Goal: Task Accomplishment & Management: Use online tool/utility

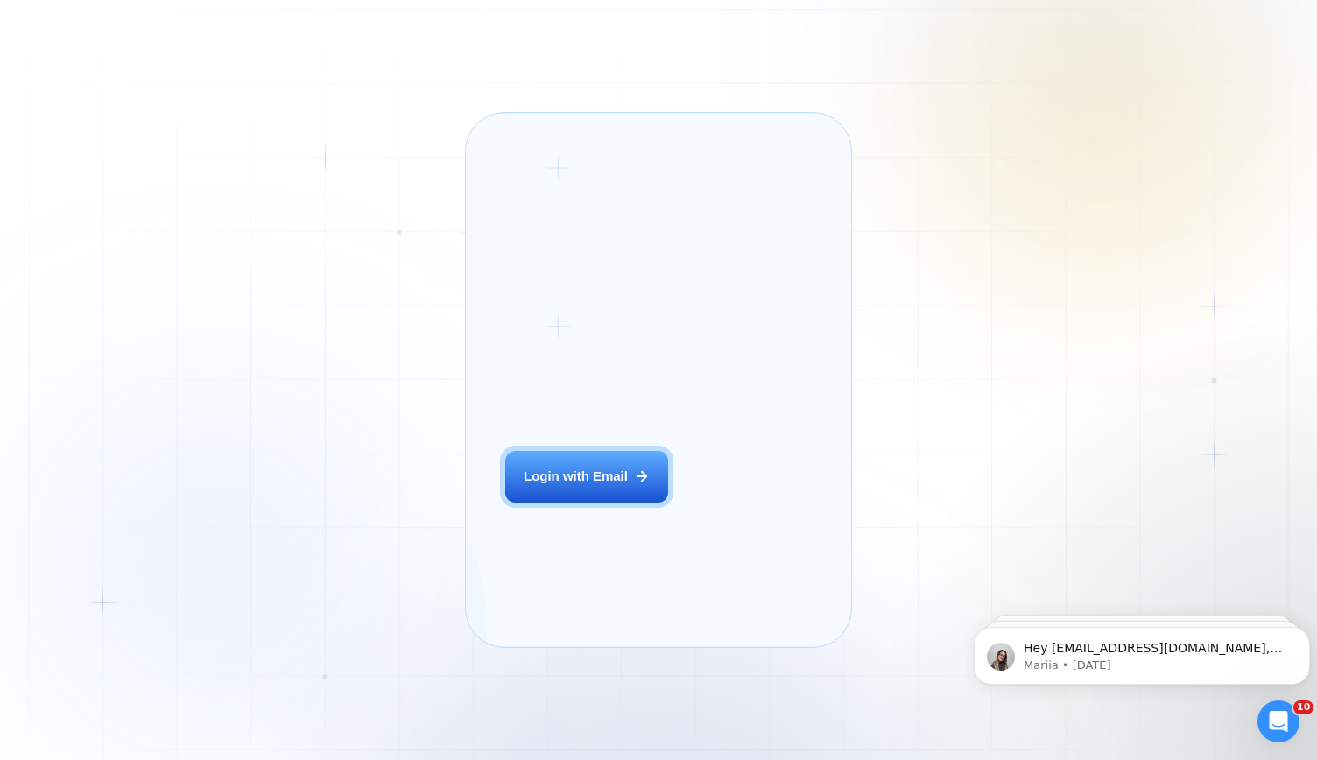
click at [643, 341] on h2 "‍ Welcome to GigRadar." at bounding box center [608, 357] width 206 height 73
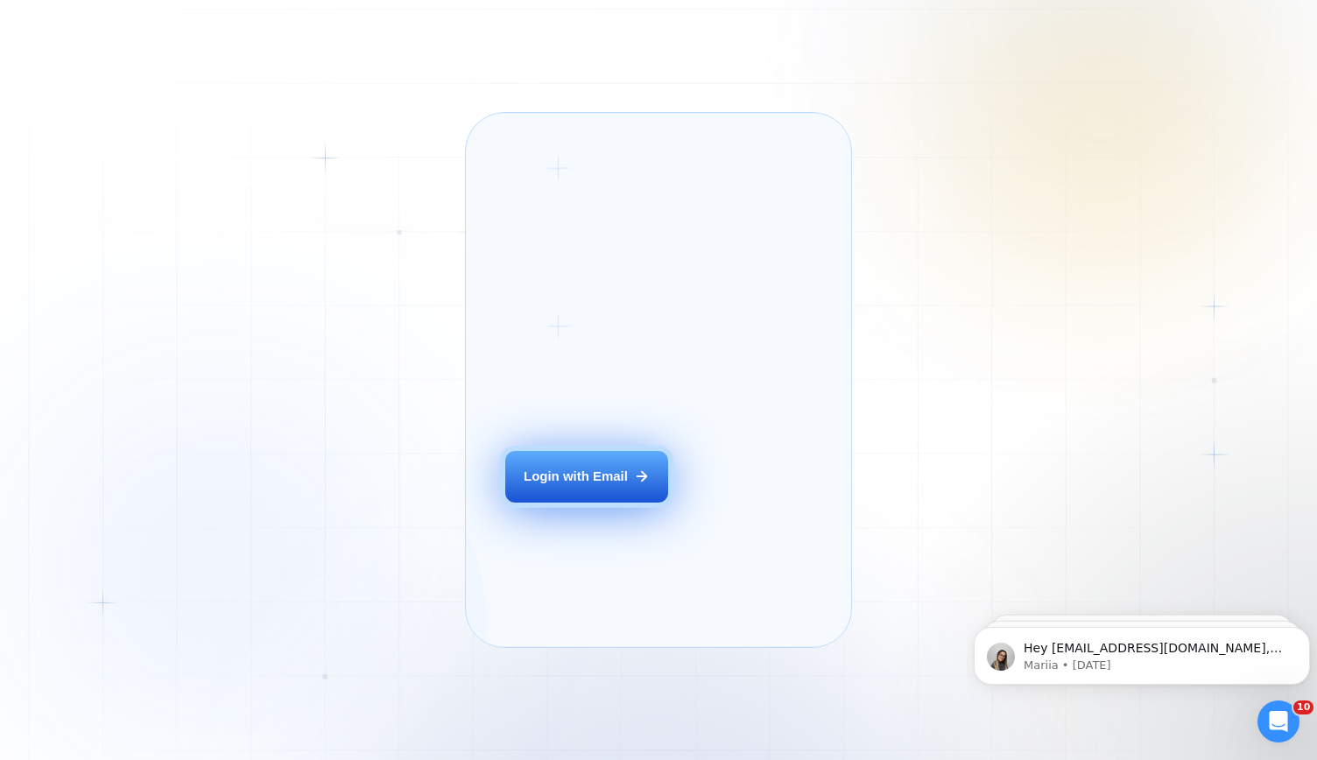
click at [573, 486] on div "Login with Email" at bounding box center [576, 476] width 104 height 18
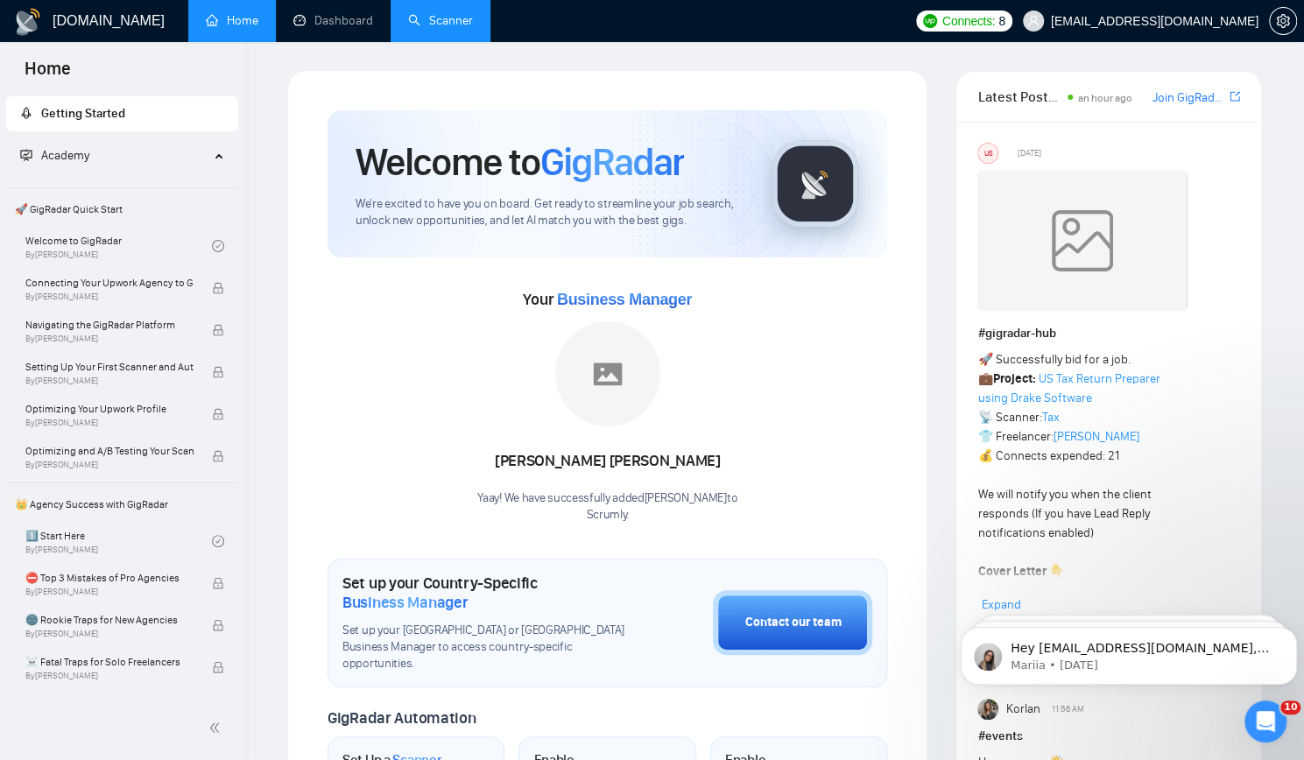
click at [448, 22] on link "Scanner" at bounding box center [440, 20] width 65 height 15
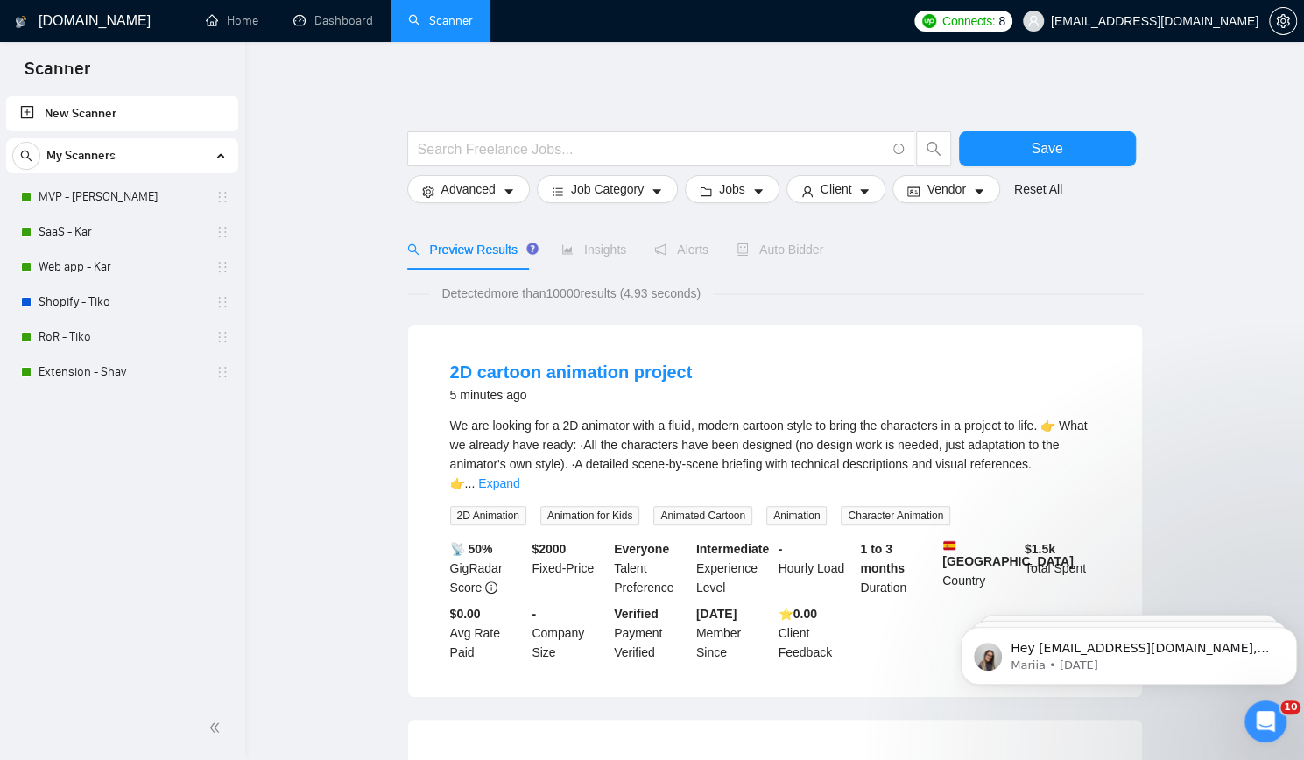
drag, startPoint x: 110, startPoint y: 479, endPoint x: 117, endPoint y: 472, distance: 9.9
click at [110, 479] on div "New Scanner My Scanners MVP - Kar SaaS - Kar Web app - Kar Shopify - Tiko RoR -…" at bounding box center [122, 394] width 245 height 603
click at [143, 200] on link "MVP - Kar" at bounding box center [122, 196] width 166 height 35
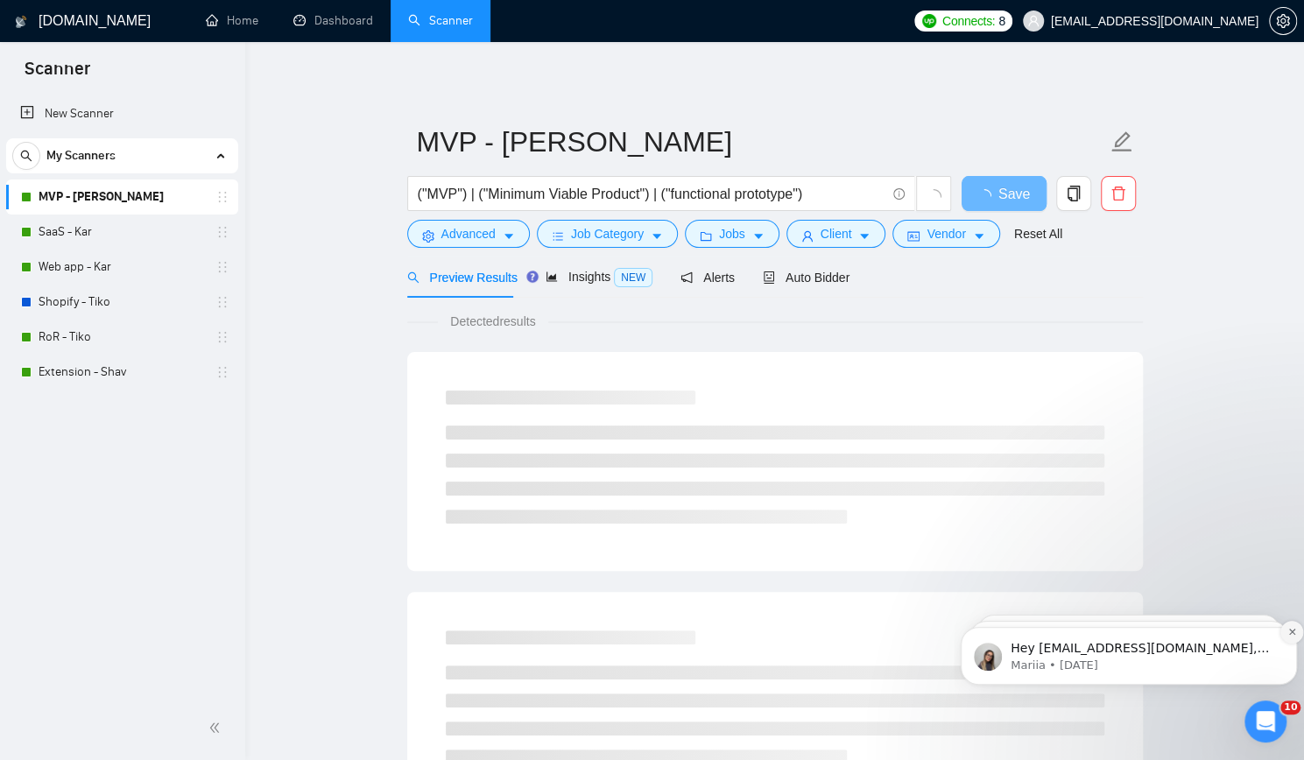
click at [1292, 637] on button "Dismiss notification" at bounding box center [1291, 632] width 23 height 23
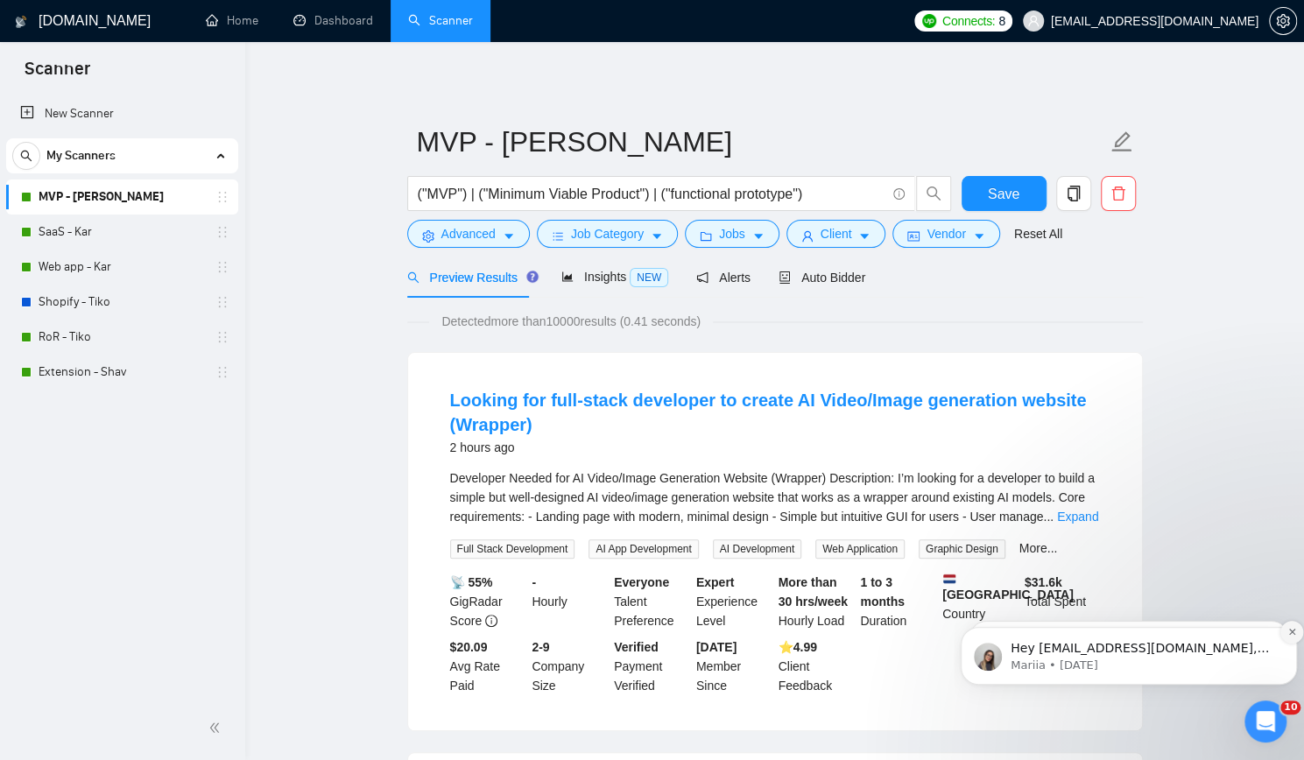
click at [1290, 631] on icon "Dismiss notification" at bounding box center [1292, 632] width 10 height 10
click at [1290, 631] on icon "Dismiss notification" at bounding box center [1292, 633] width 8 height 8
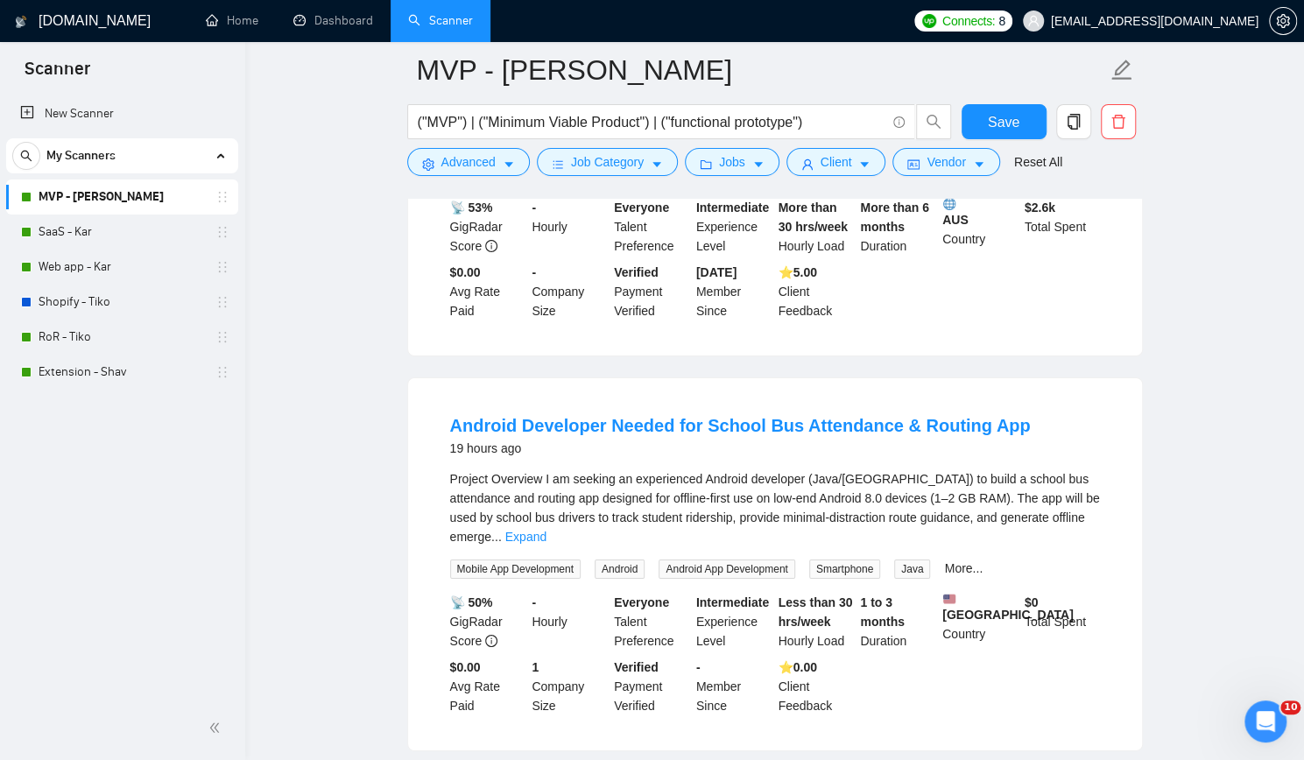
scroll to position [3595, 0]
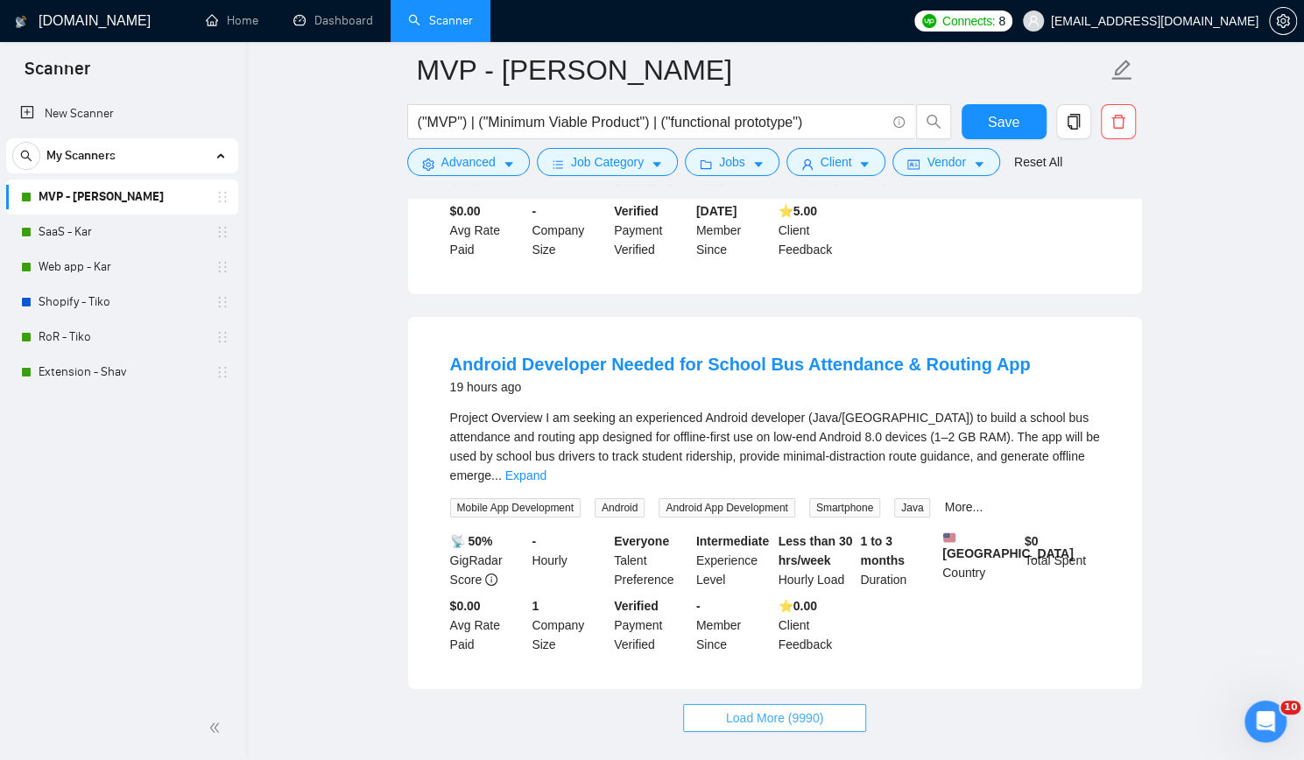
click at [825, 704] on button "Load More (9990)" at bounding box center [774, 718] width 183 height 28
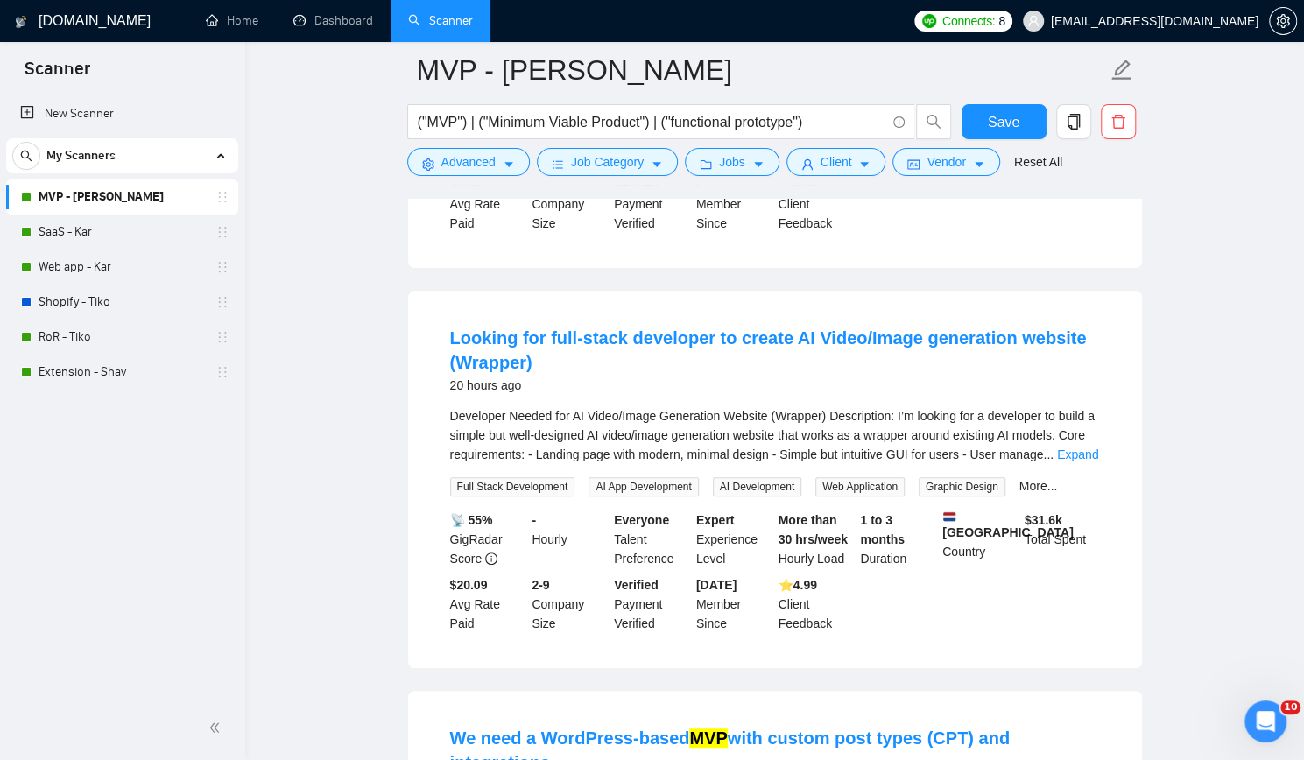
scroll to position [4032, 0]
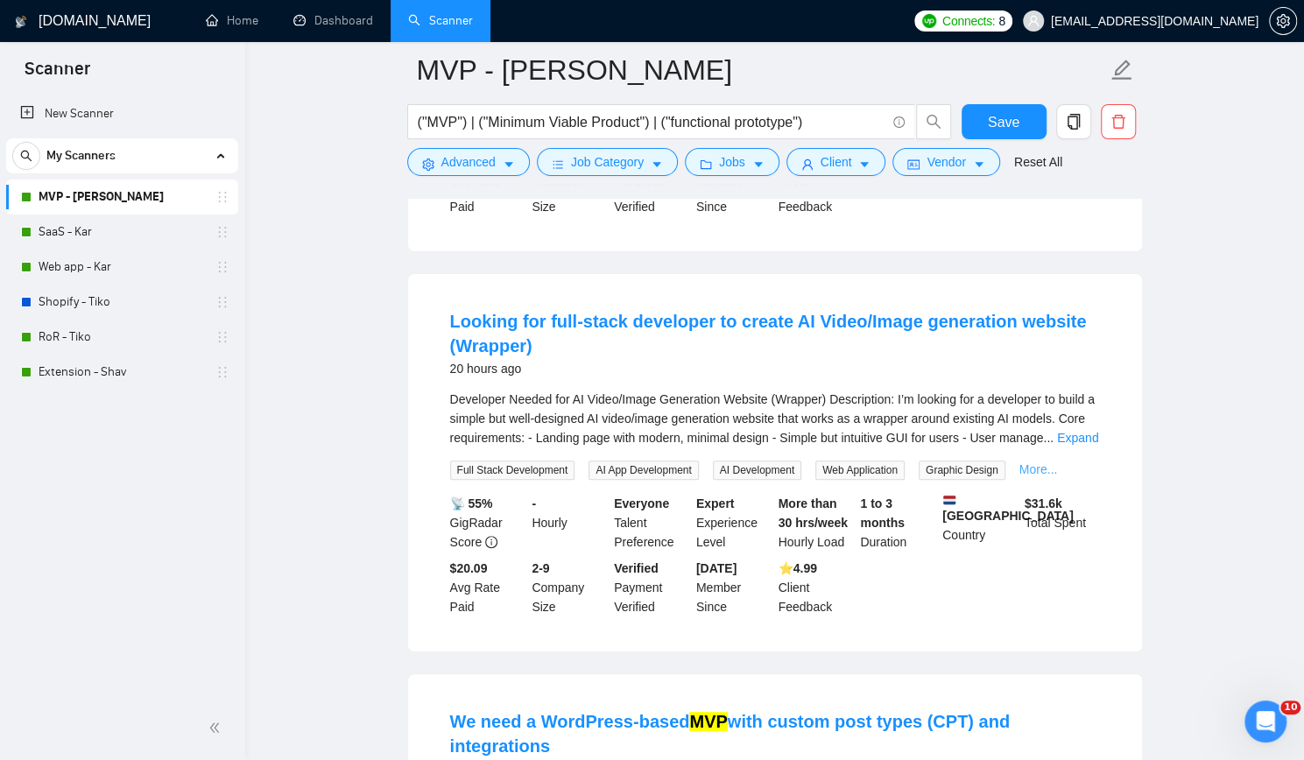
click at [1037, 462] on link "More..." at bounding box center [1038, 469] width 39 height 14
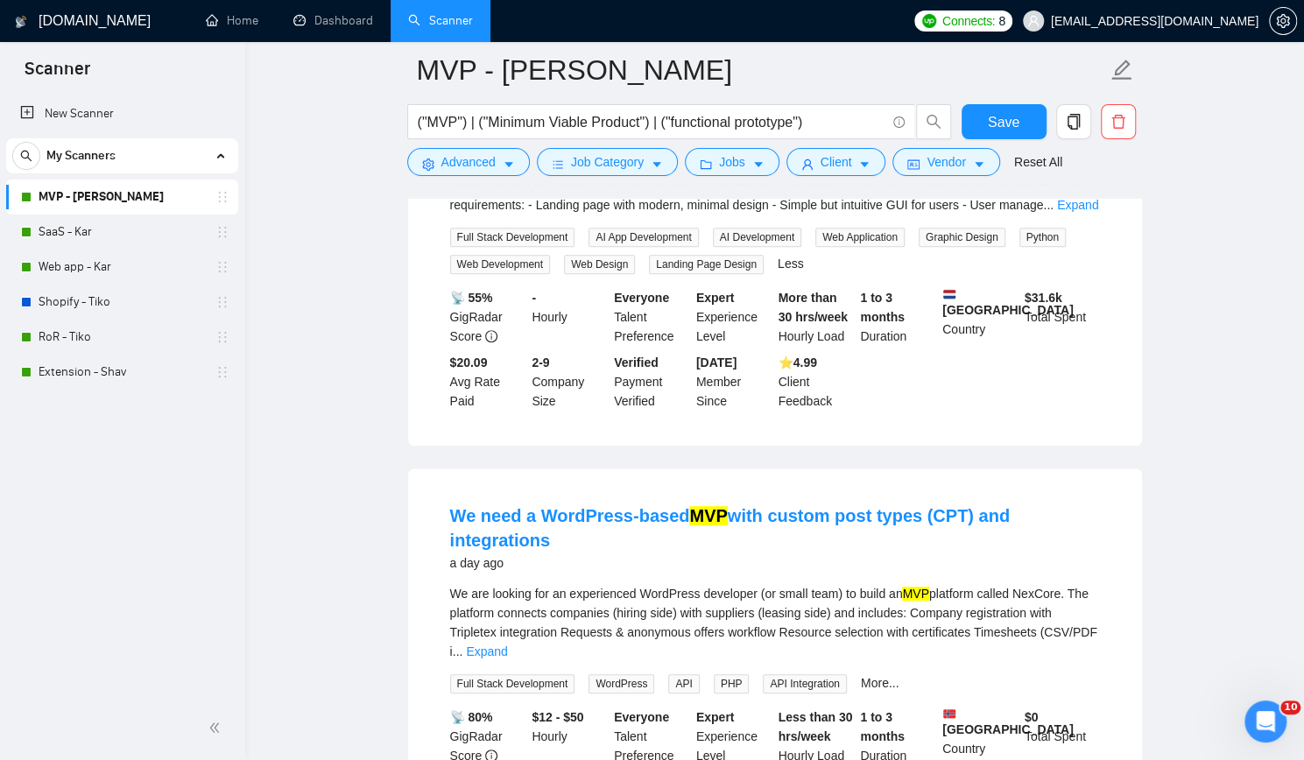
scroll to position [4295, 0]
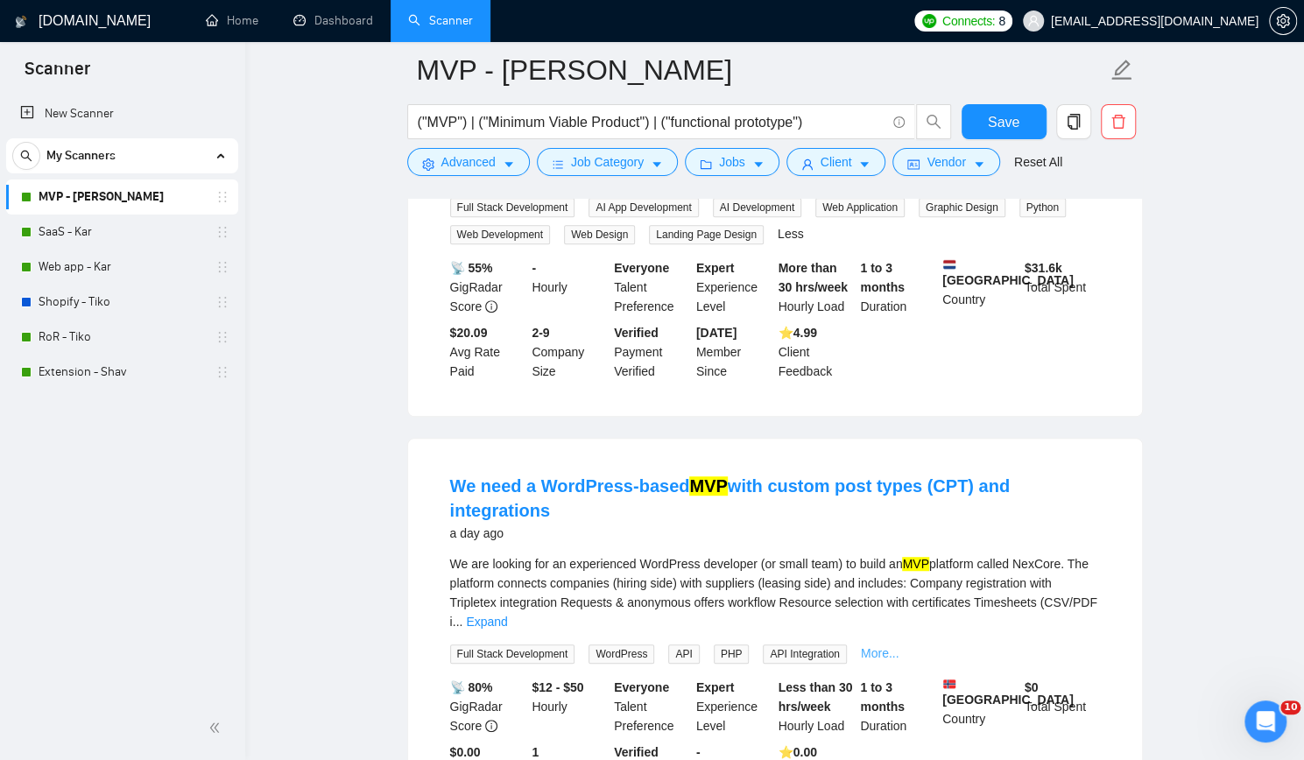
click at [871, 646] on link "More..." at bounding box center [880, 653] width 39 height 14
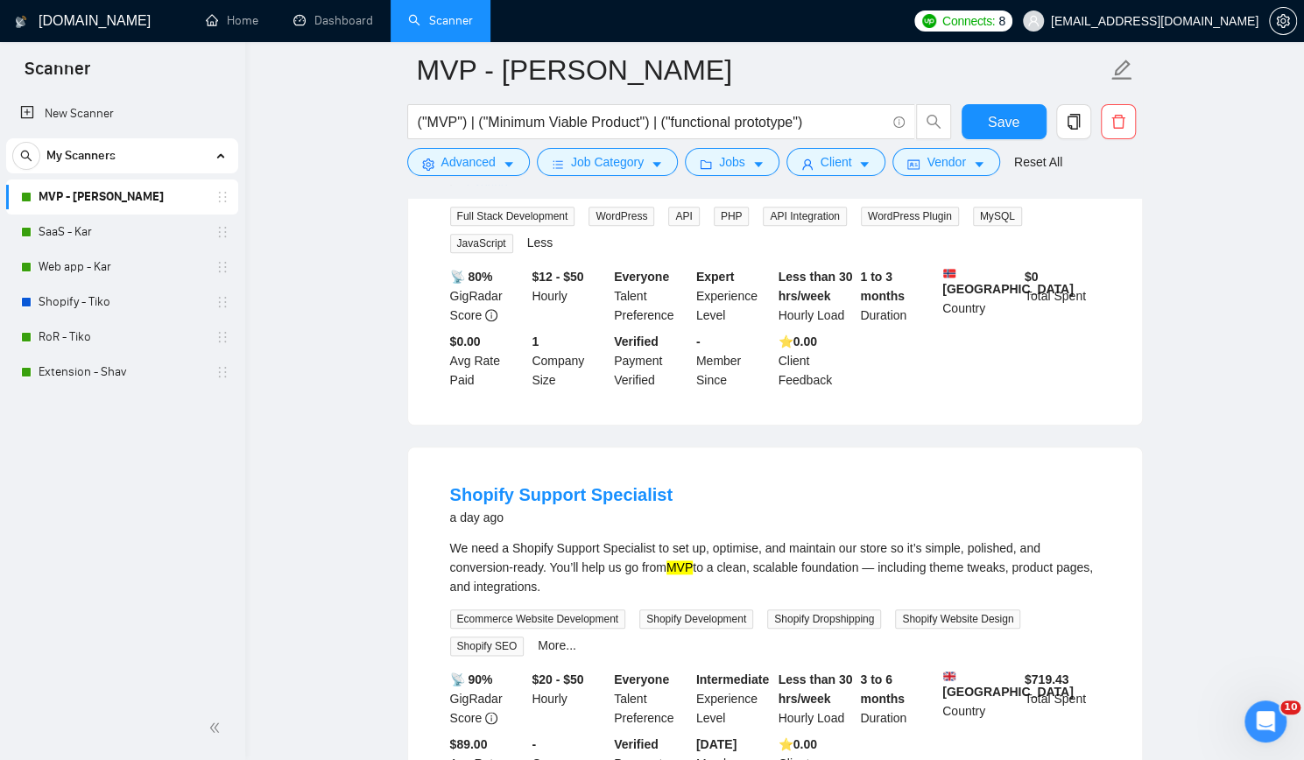
scroll to position [4820, 0]
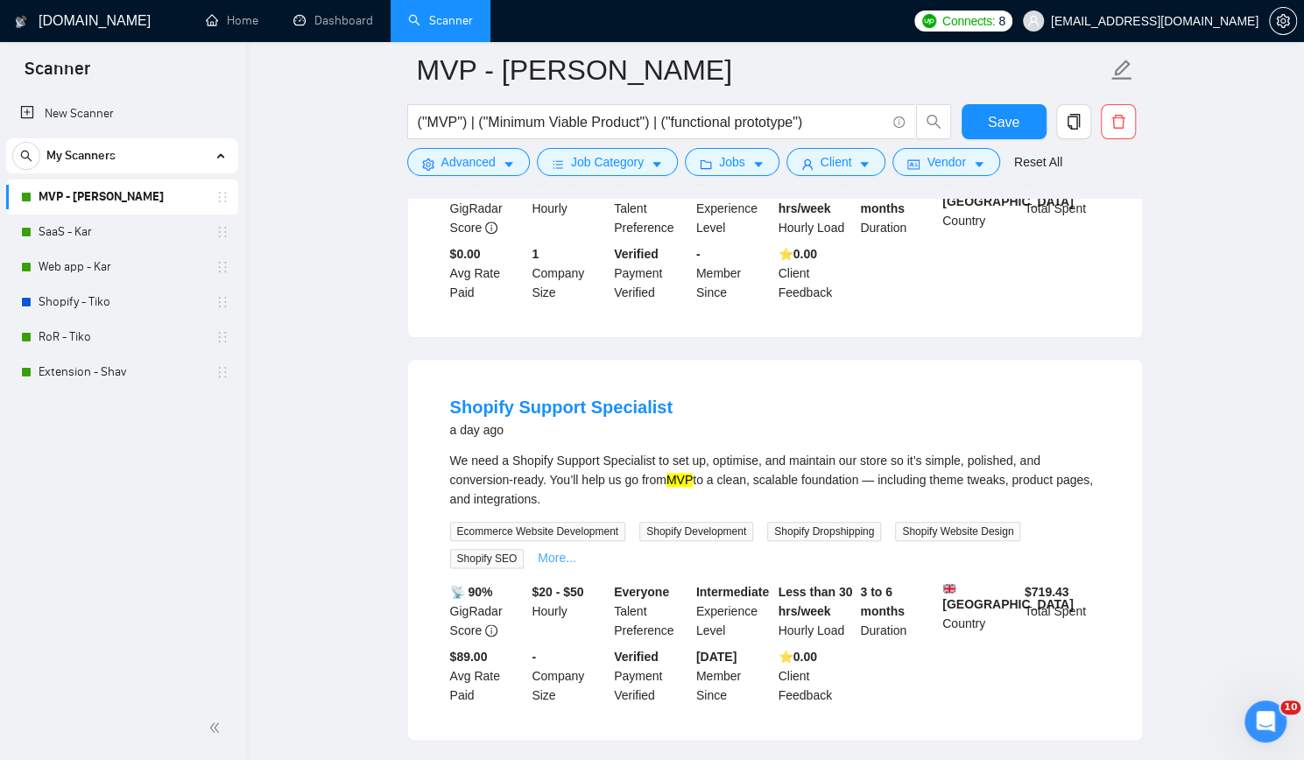
click at [553, 551] on link "More..." at bounding box center [557, 558] width 39 height 14
click at [566, 522] on span "Ecommerce Website Development" at bounding box center [538, 531] width 176 height 19
copy span "Ecommerce Website Development"
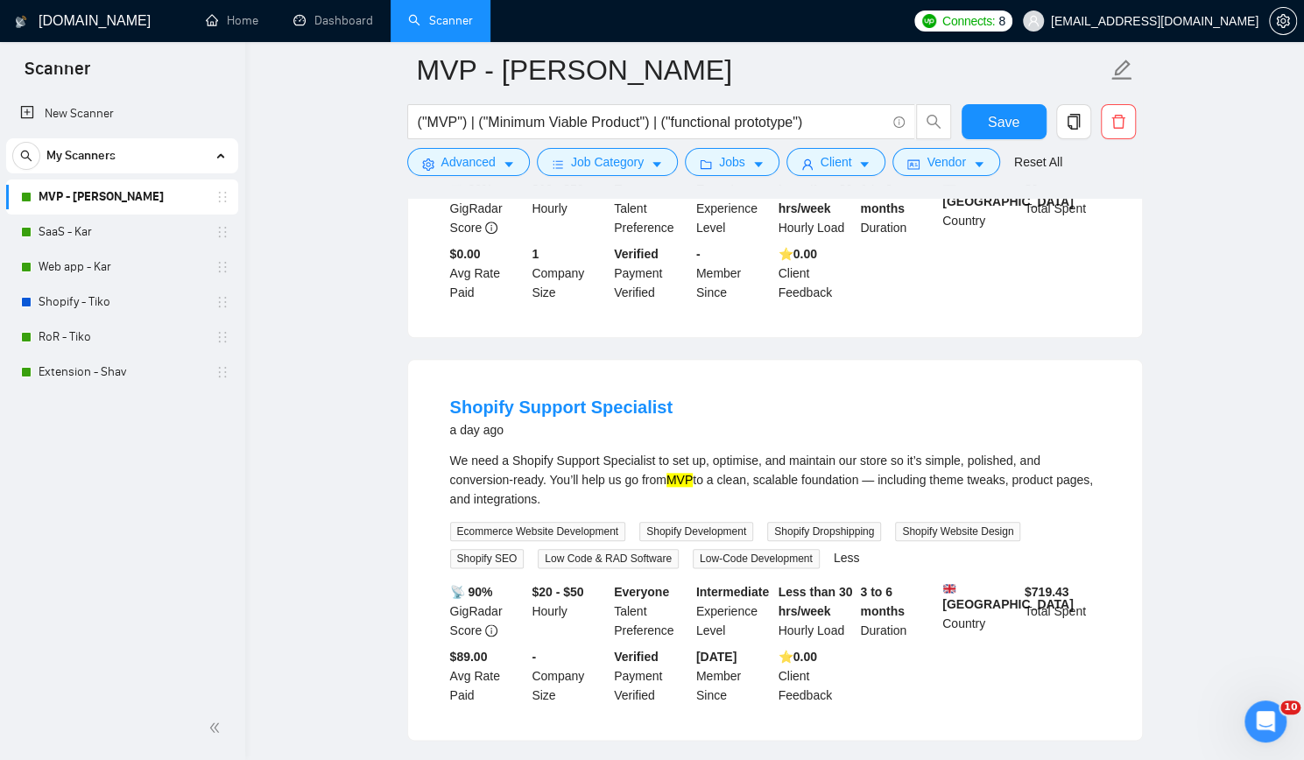
click at [706, 522] on span "Shopify Development" at bounding box center [696, 531] width 114 height 19
copy span "Shopify Development"
click at [811, 522] on span "Shopify Dropshipping" at bounding box center [824, 531] width 114 height 19
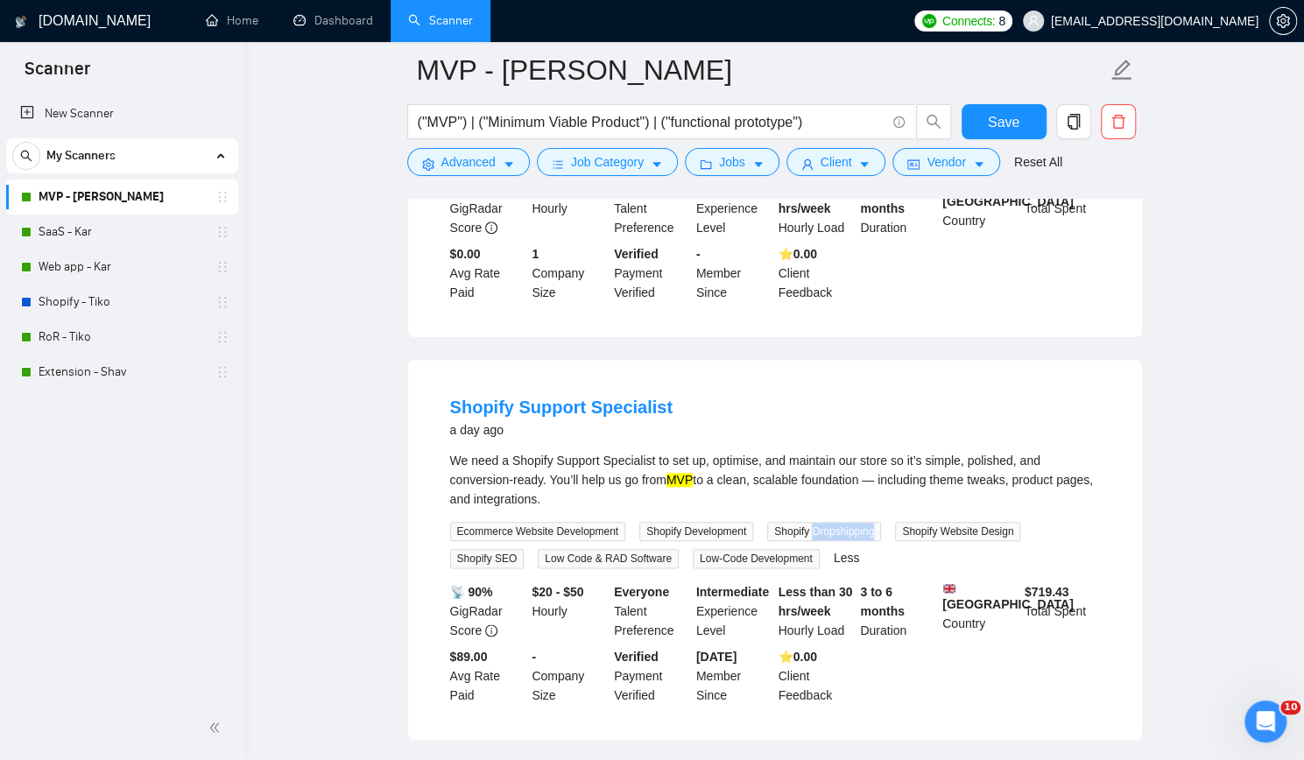
click at [811, 522] on span "Shopify Dropshipping" at bounding box center [824, 531] width 114 height 19
copy span "Shopify Dropshipping"
click at [592, 549] on span "Low Code & RAD Software" at bounding box center [608, 558] width 141 height 19
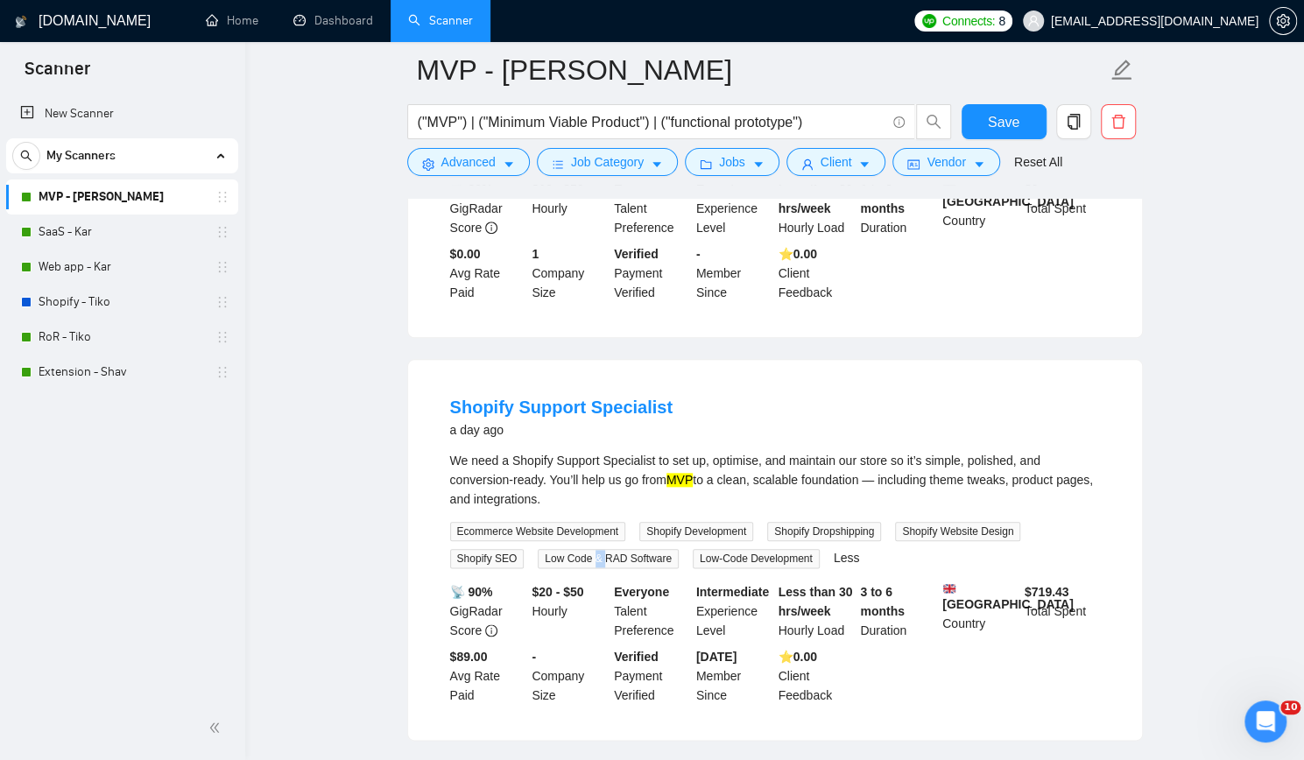
click at [592, 549] on span "Low Code & RAD Software" at bounding box center [608, 558] width 141 height 19
click at [567, 549] on span "Low Code & RAD Software" at bounding box center [608, 558] width 141 height 19
copy span "Low Code & RAD Software"
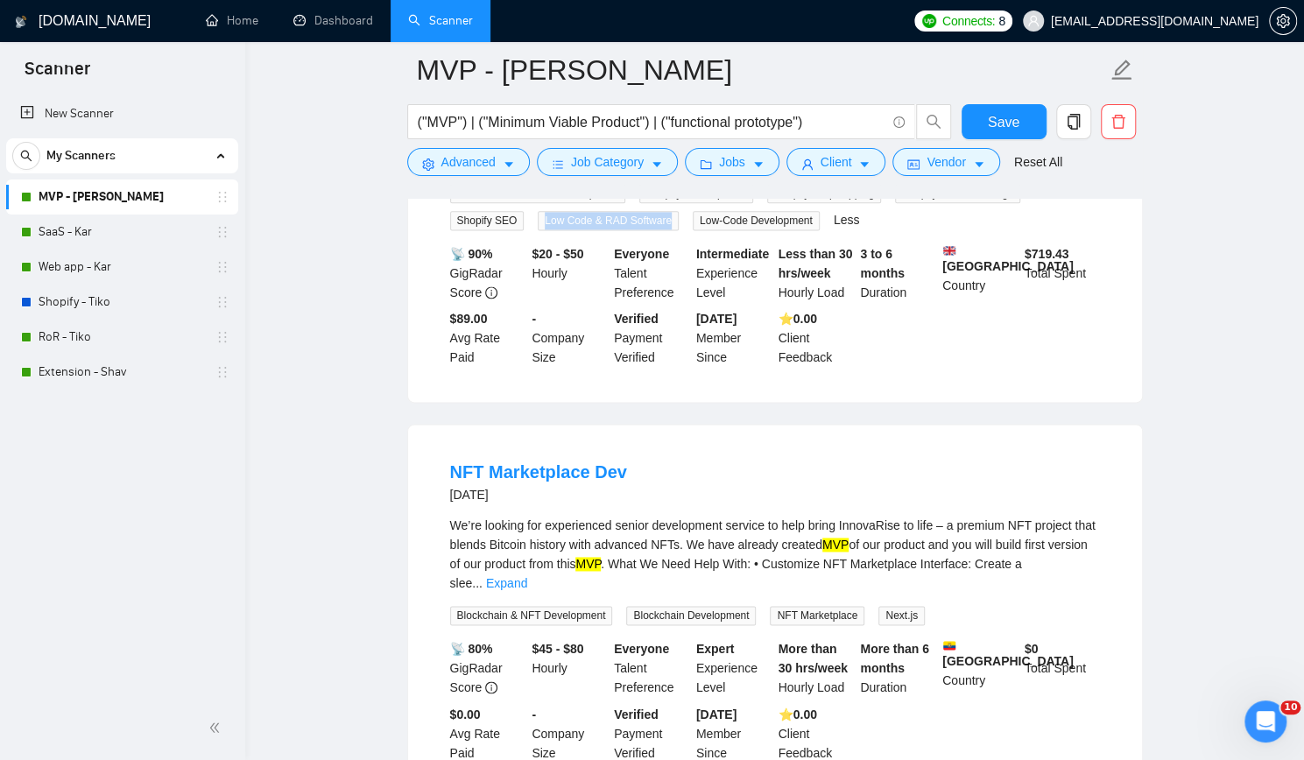
scroll to position [5171, 0]
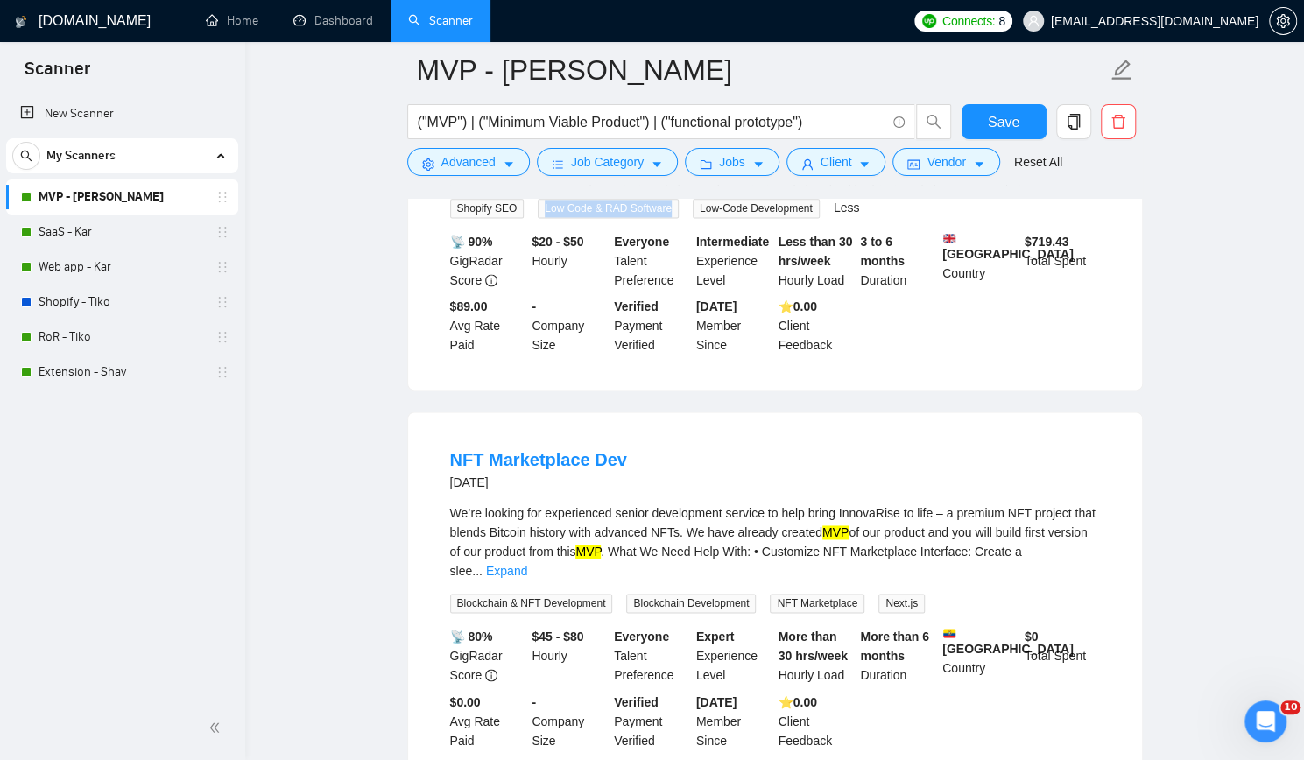
click at [580, 594] on span "Blockchain & NFT Development" at bounding box center [531, 603] width 163 height 19
copy span "Blockchain & NFT Development"
